Goal: Information Seeking & Learning: Learn about a topic

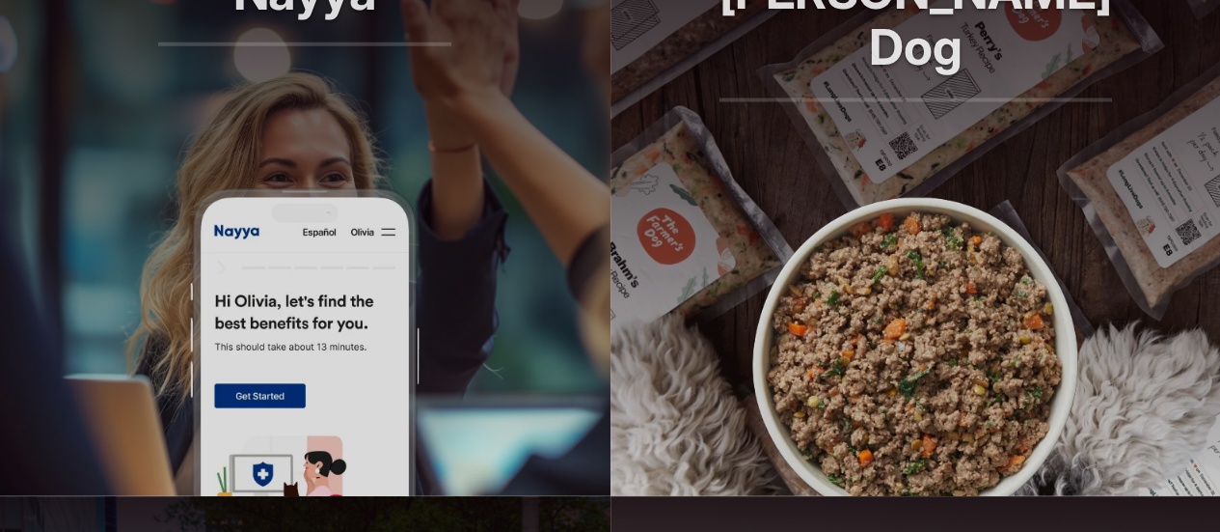
scroll to position [1544, 0]
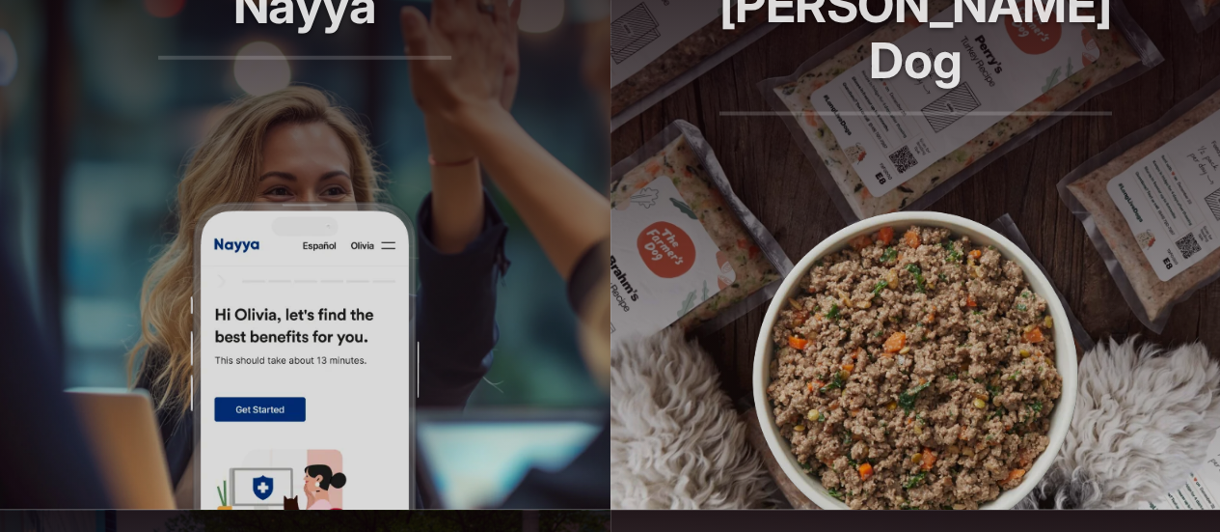
click at [864, 251] on img at bounding box center [915, 355] width 347 height 309
click at [430, 256] on article "Nayya Smarter decisions, better benefits" at bounding box center [305, 200] width 611 height 617
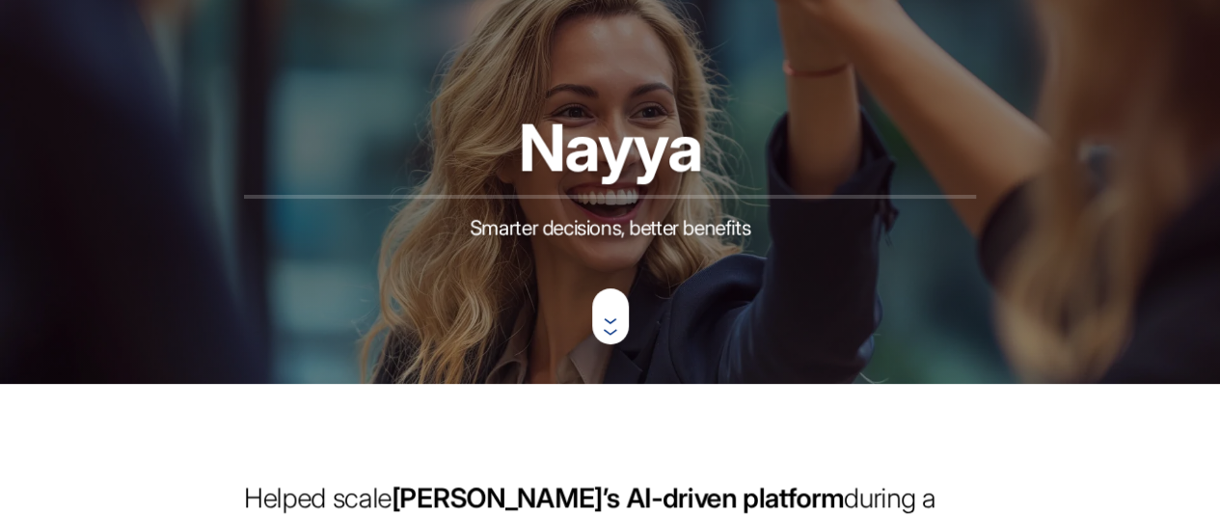
scroll to position [386, 0]
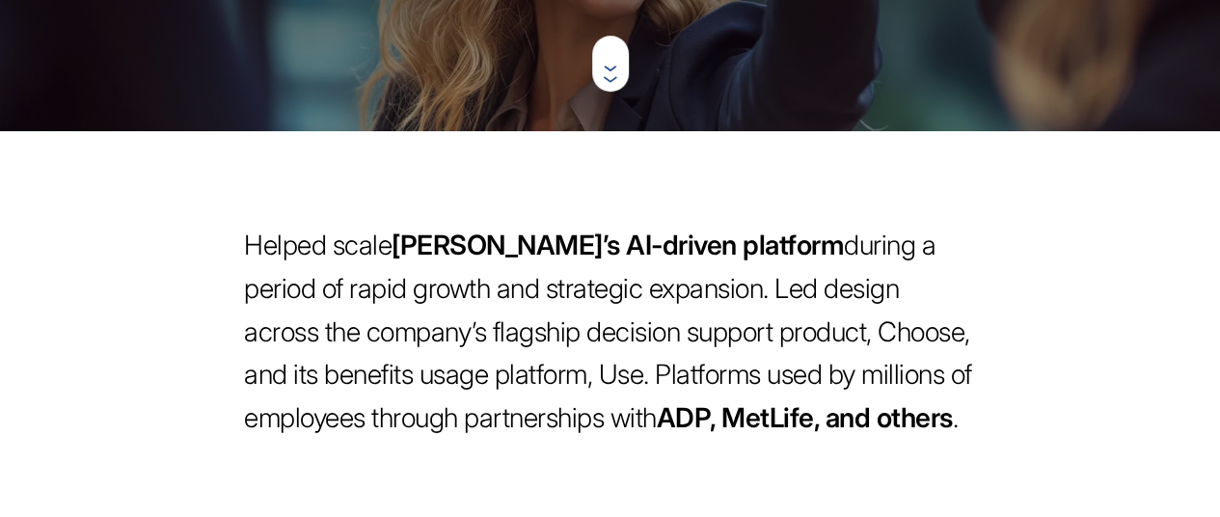
click at [452, 261] on span "[PERSON_NAME]’s AI-driven platform" at bounding box center [618, 245] width 452 height 33
copy span "[PERSON_NAME]’s"
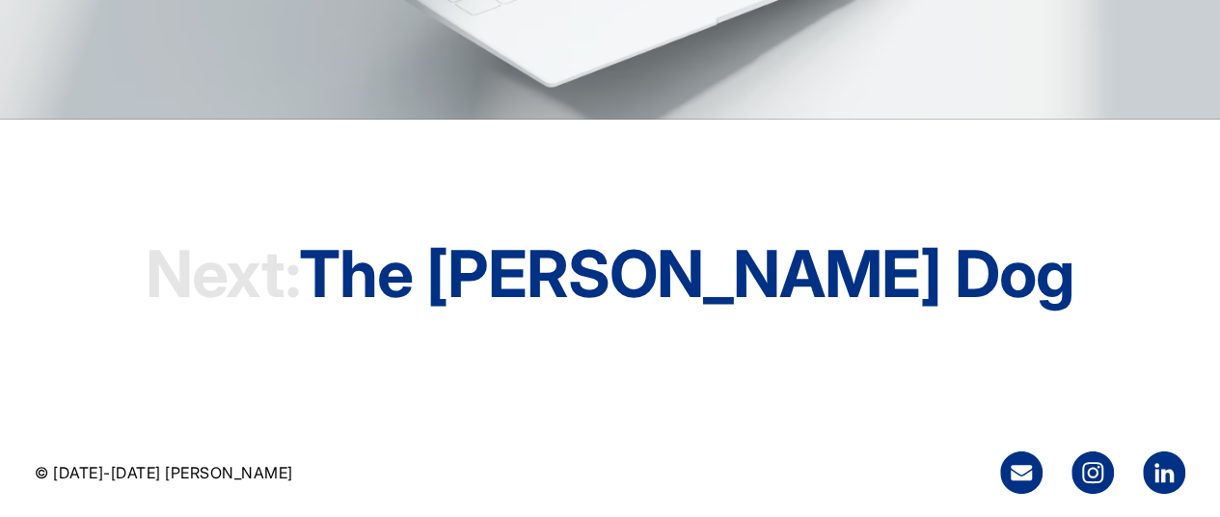
scroll to position [5574, 0]
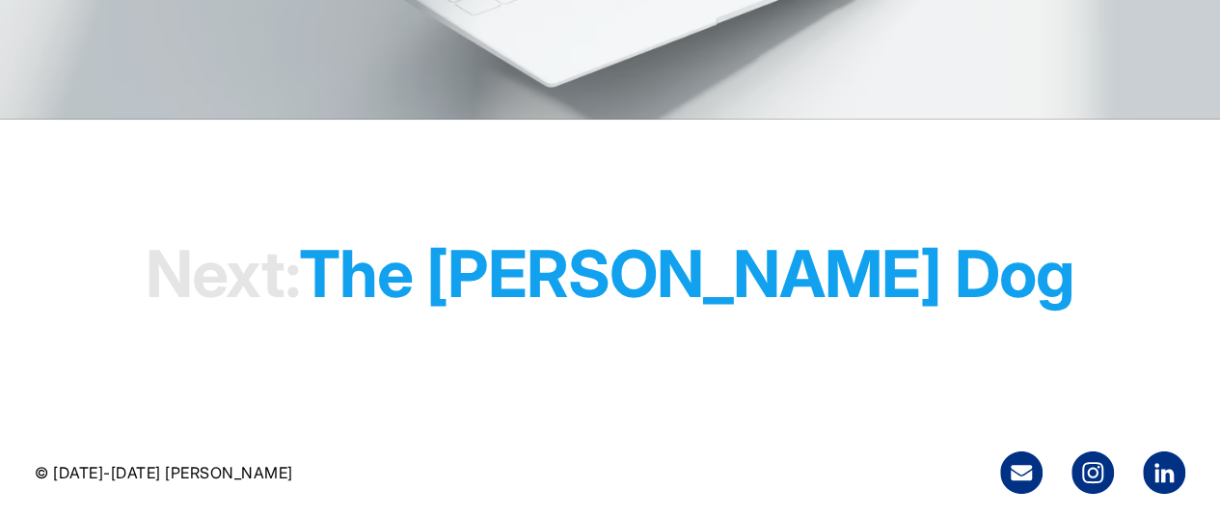
drag, startPoint x: 781, startPoint y: 278, endPoint x: 836, endPoint y: 302, distance: 60.1
click at [781, 278] on h1 "Next: The [PERSON_NAME] Dog" at bounding box center [610, 274] width 929 height 148
